Goal: Task Accomplishment & Management: Manage account settings

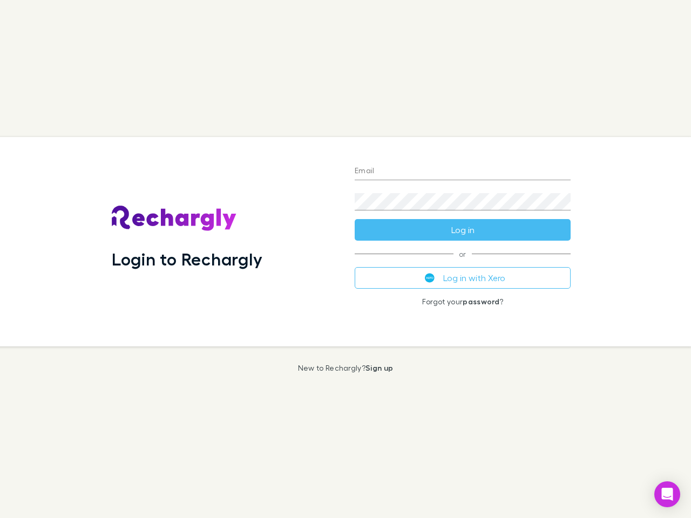
click at [345, 259] on div "Login to Rechargly" at bounding box center [224, 241] width 243 height 209
click at [462, 172] on input "Email" at bounding box center [462, 171] width 216 height 17
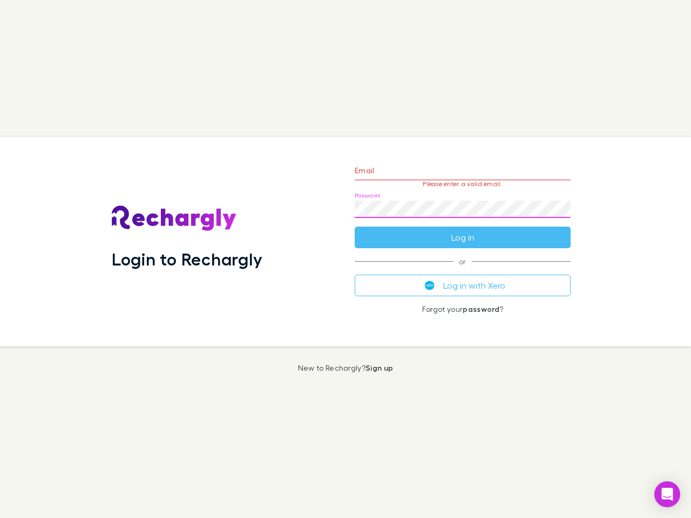
click at [462, 230] on form "Email Please enter a valid email. Password Log in" at bounding box center [462, 201] width 216 height 94
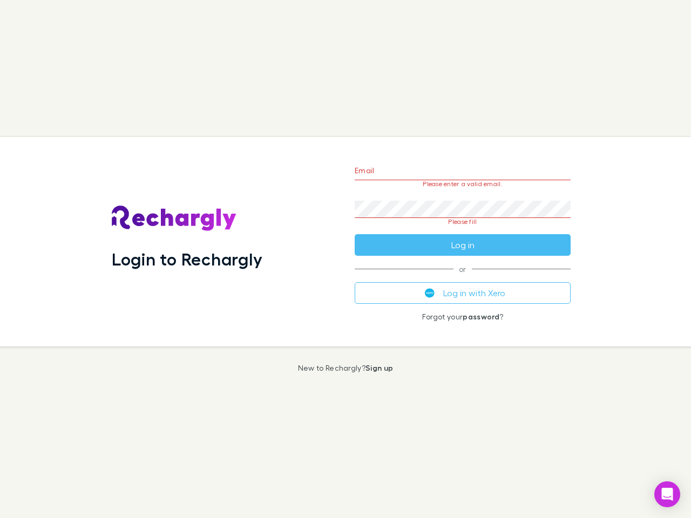
click at [462, 278] on div "Email Please enter a valid email. Password Please fill Log in or Log in with Xe…" at bounding box center [462, 241] width 233 height 209
click at [667, 494] on icon "Open Intercom Messenger" at bounding box center [666, 494] width 11 height 13
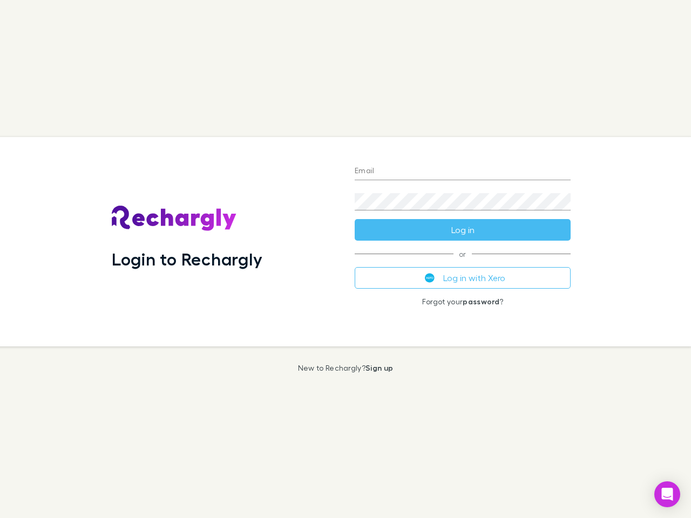
click at [345, 259] on div "Login to Rechargly" at bounding box center [224, 241] width 243 height 209
click at [462, 172] on input "Email" at bounding box center [462, 171] width 216 height 17
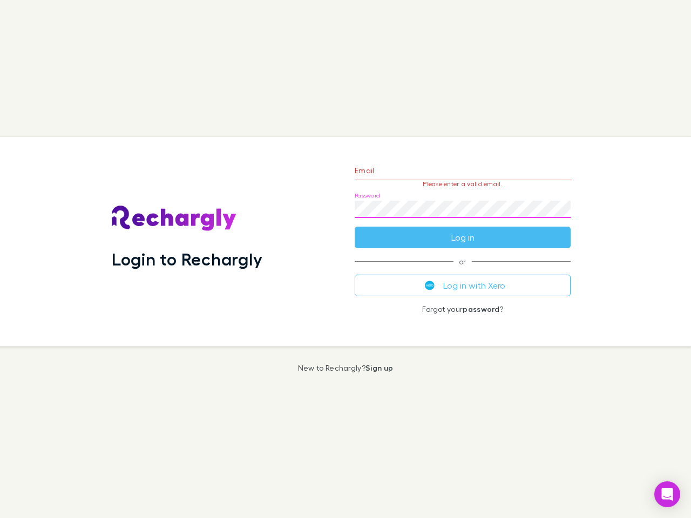
click at [462, 230] on form "Email Please enter a valid email. Password Log in" at bounding box center [462, 201] width 216 height 94
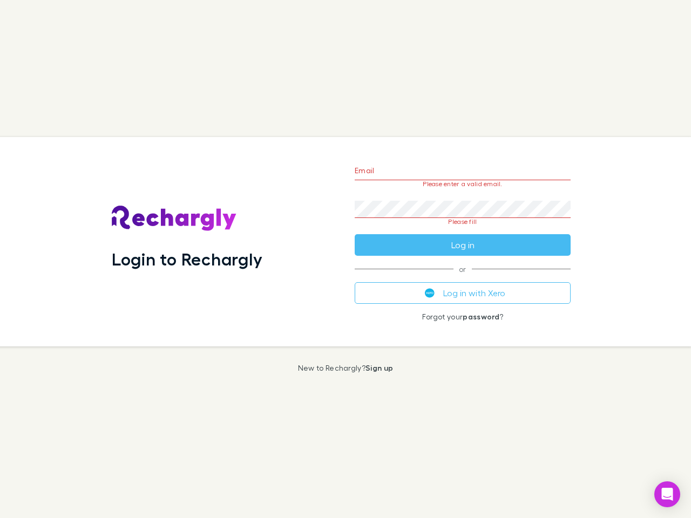
click at [462, 278] on div "Email Please enter a valid email. Password Please fill Log in or Log in with Xe…" at bounding box center [462, 241] width 233 height 209
click at [667, 494] on icon "Open Intercom Messenger" at bounding box center [666, 494] width 11 height 13
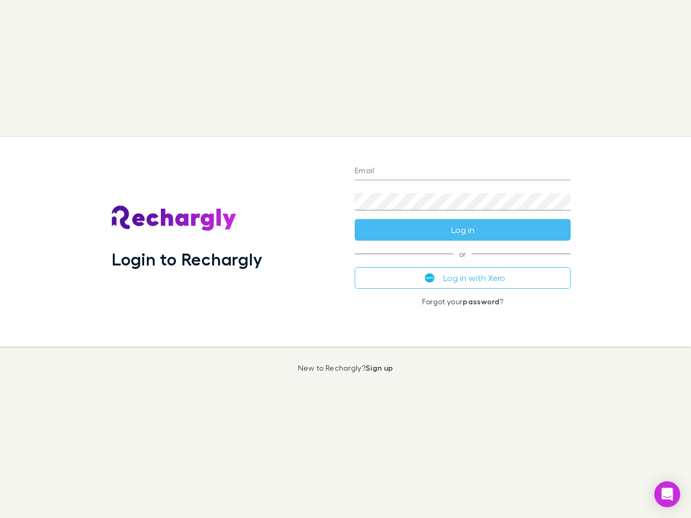
click at [345, 259] on div "Login to Rechargly" at bounding box center [224, 241] width 243 height 209
click at [462, 172] on input "Email" at bounding box center [462, 171] width 216 height 17
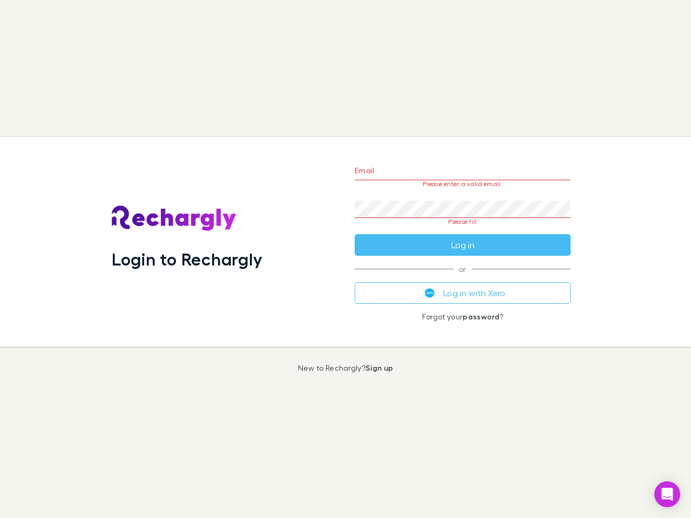
click at [462, 230] on form "Email Please enter a valid email. Password Please fill Log in" at bounding box center [462, 204] width 216 height 101
click at [462, 278] on div "Email Please enter a valid email. Password Please fill Log in or Log in with Xe…" at bounding box center [462, 241] width 233 height 209
click at [667, 494] on icon "Open Intercom Messenger" at bounding box center [666, 494] width 11 height 13
